Goal: Transaction & Acquisition: Purchase product/service

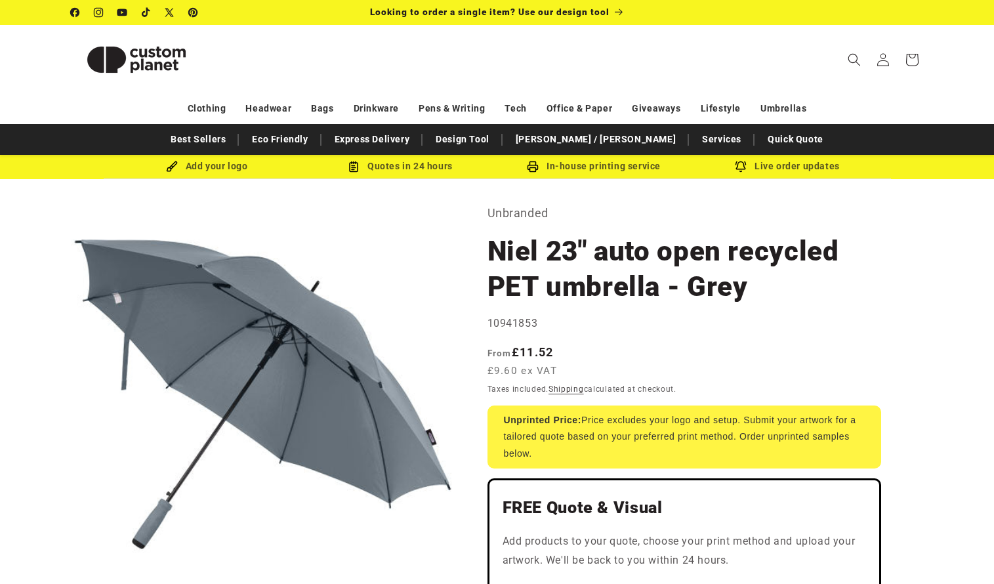
select select "**"
click at [852, 64] on icon "Search" at bounding box center [854, 59] width 14 height 14
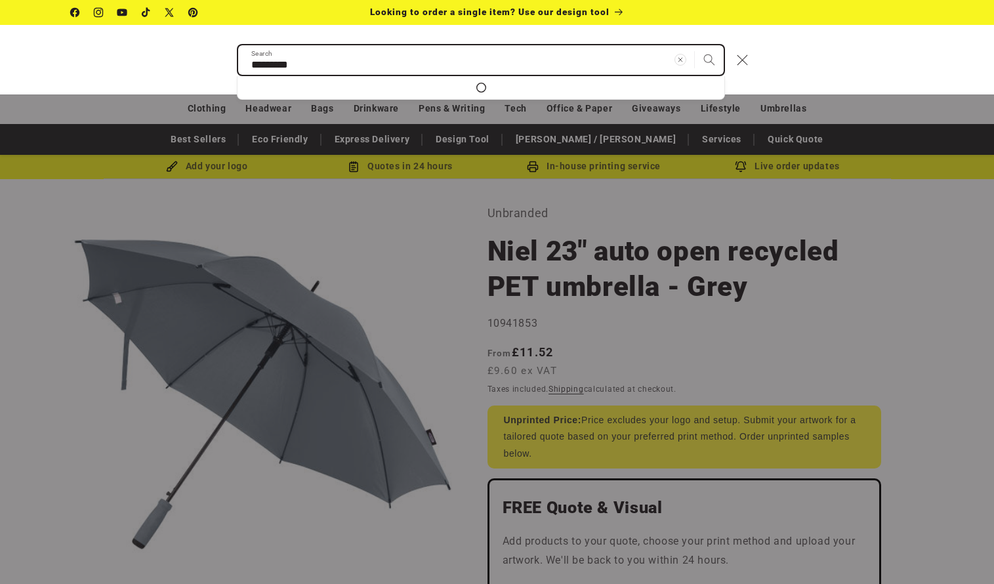
type input "*********"
click at [709, 59] on button "Search" at bounding box center [709, 59] width 29 height 29
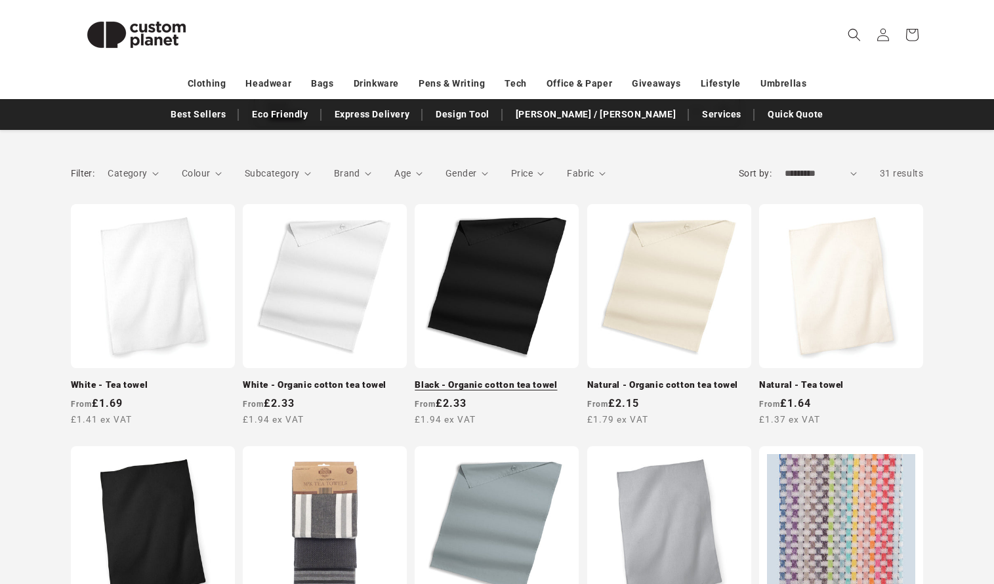
scroll to position [173, 0]
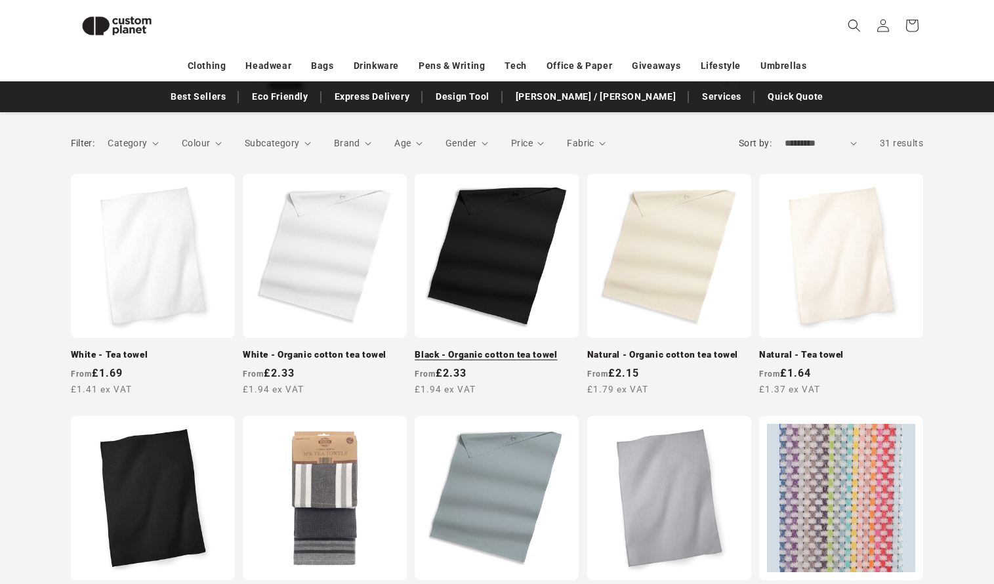
click at [522, 349] on link "Black - Organic cotton tea towel" at bounding box center [497, 355] width 164 height 12
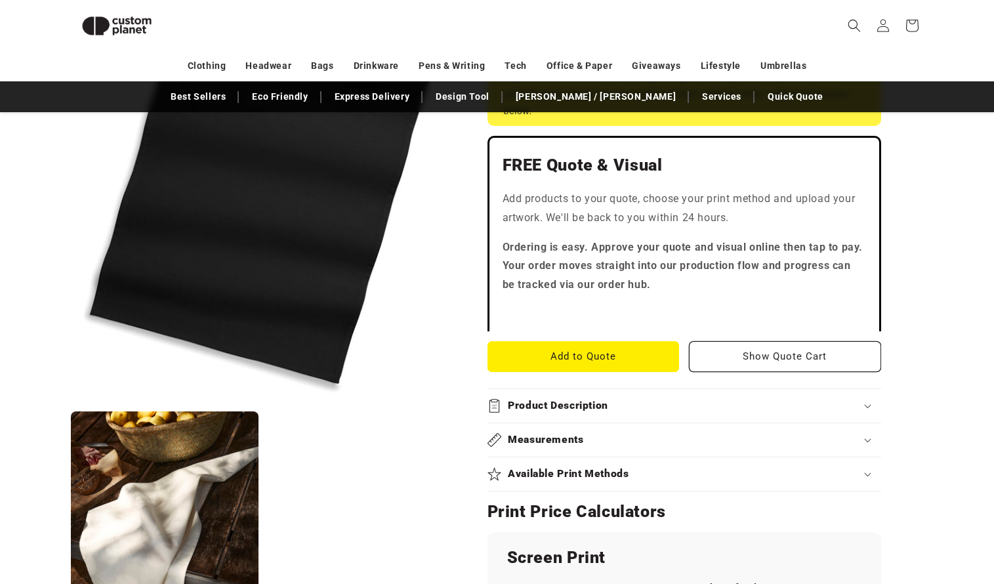
scroll to position [389, 0]
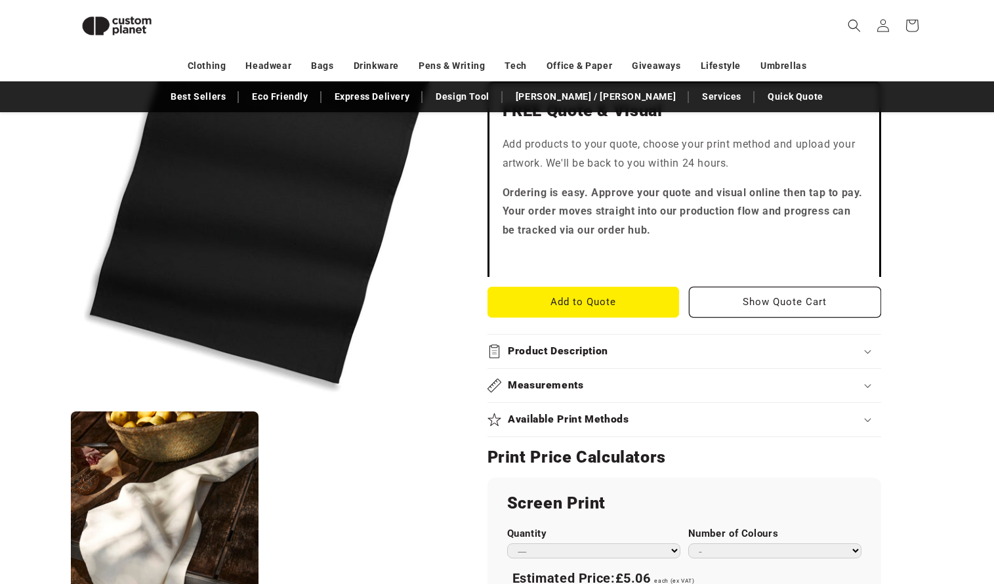
click at [568, 348] on h2 "Product Description" at bounding box center [558, 352] width 100 height 14
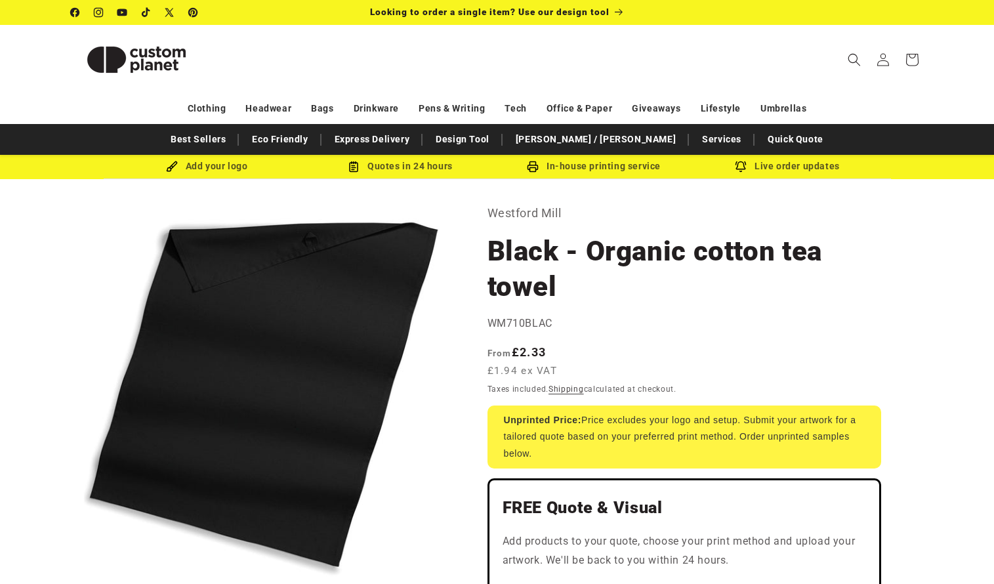
scroll to position [0, 0]
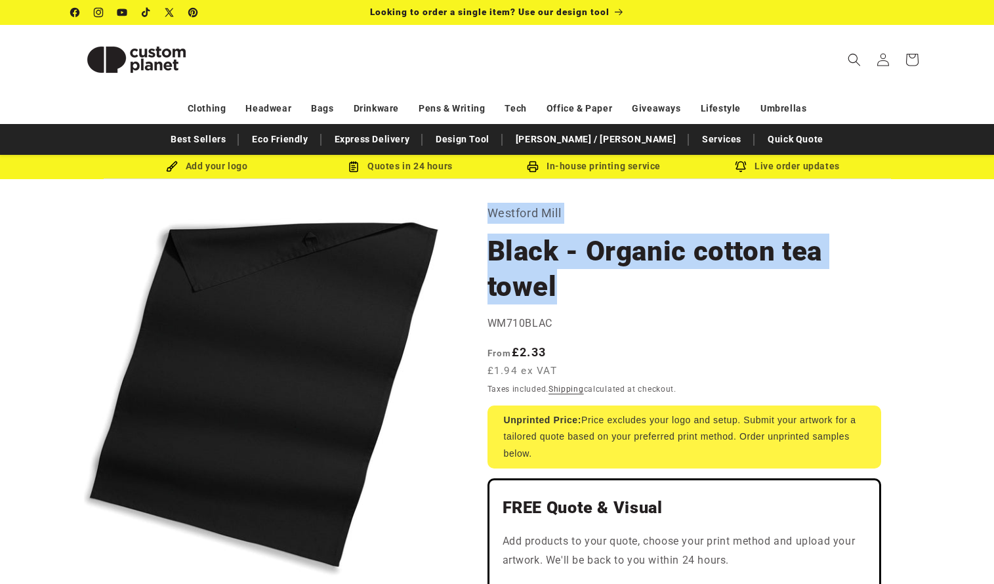
drag, startPoint x: 561, startPoint y: 281, endPoint x: 480, endPoint y: 211, distance: 107.0
copy section "Westford Mill Black - Organic cotton tea towel"
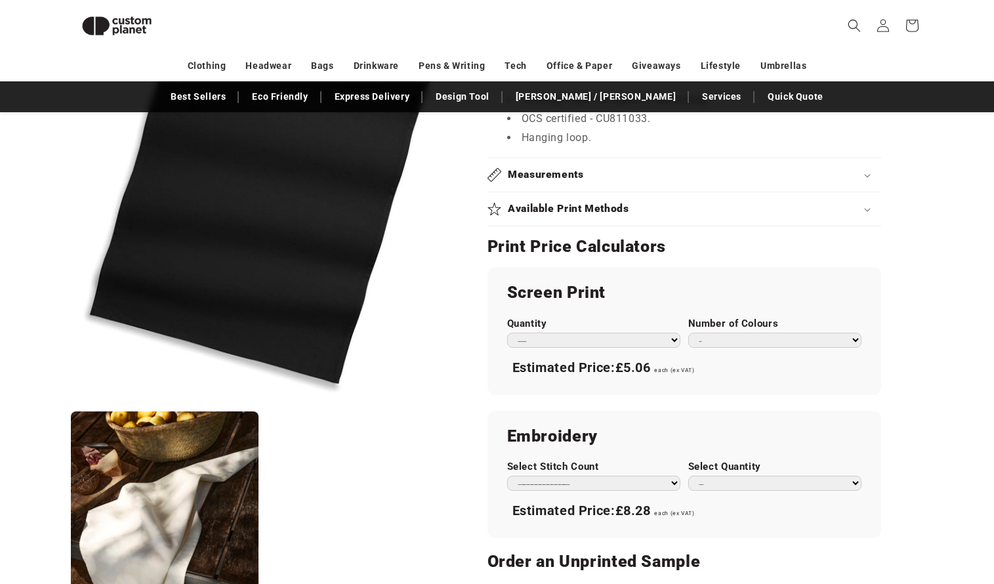
scroll to position [441, 0]
